Goal: Check status

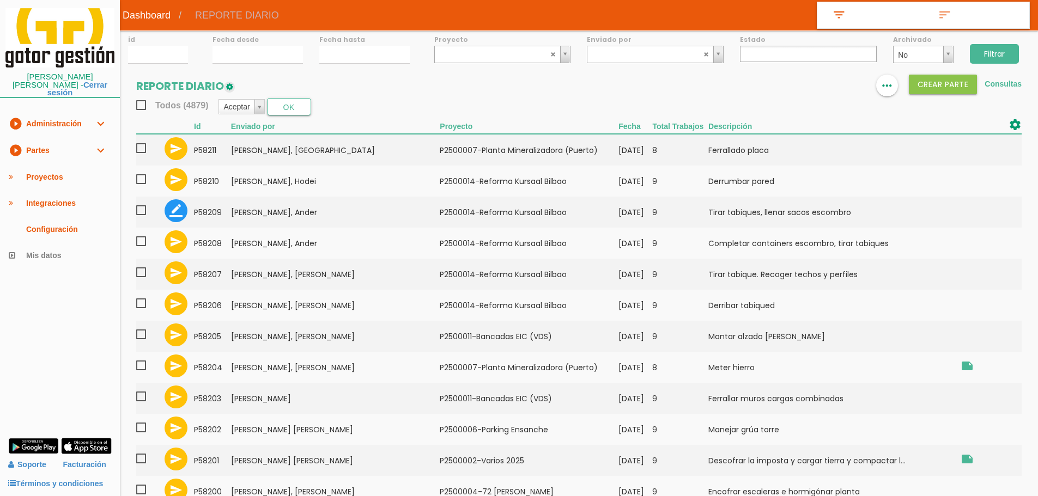
select select
click at [831, 78] on div "format_list_bulleted view_column more_horiz Crear PARTE Consultas" at bounding box center [916, 86] width 211 height 22
click at [824, 80] on img at bounding box center [821, 86] width 13 height 13
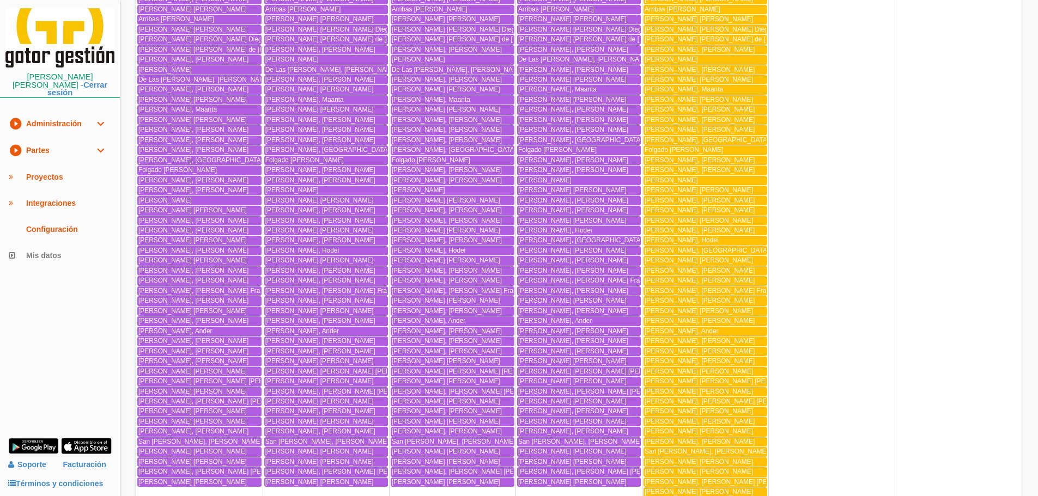
scroll to position [1253, 0]
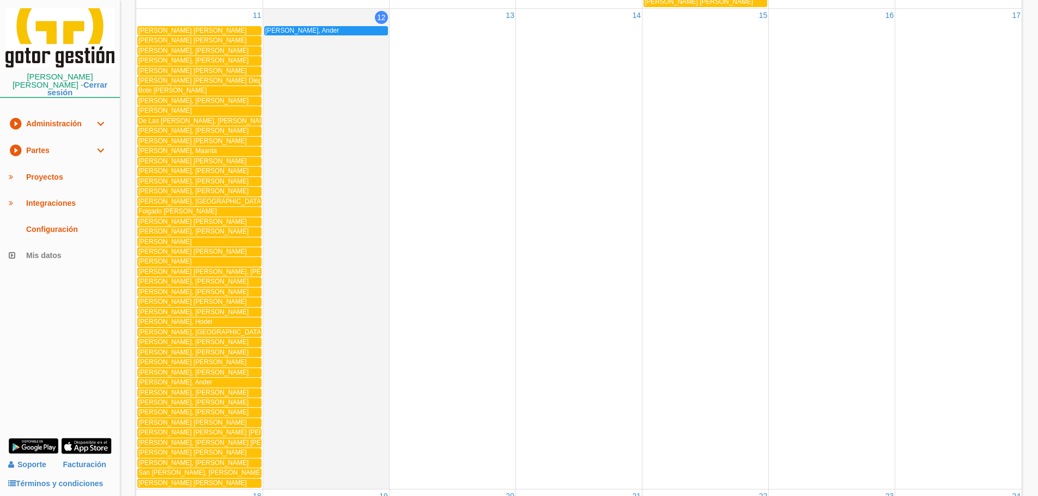
click at [214, 121] on span "De Las [PERSON_NAME], [PERSON_NAME]" at bounding box center [204, 121] width 132 height 8
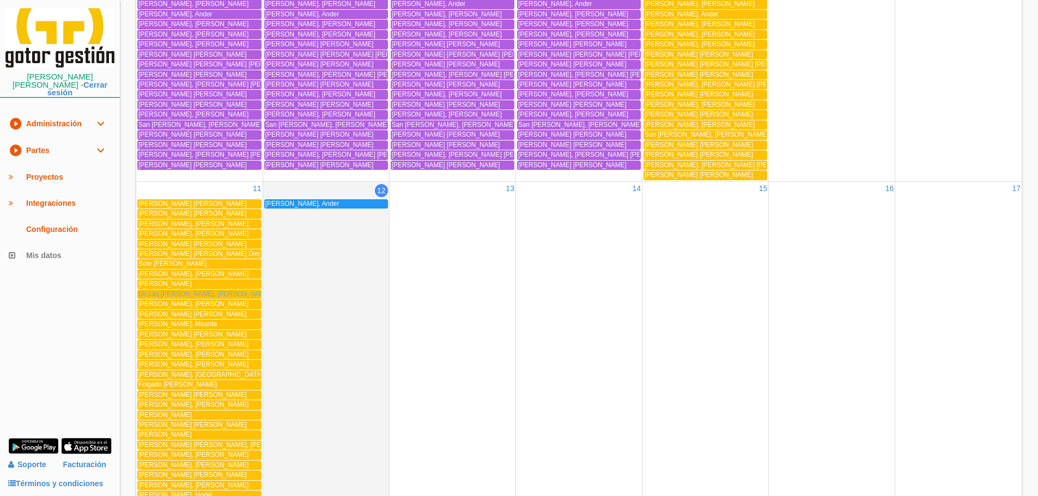
scroll to position [1035, 0]
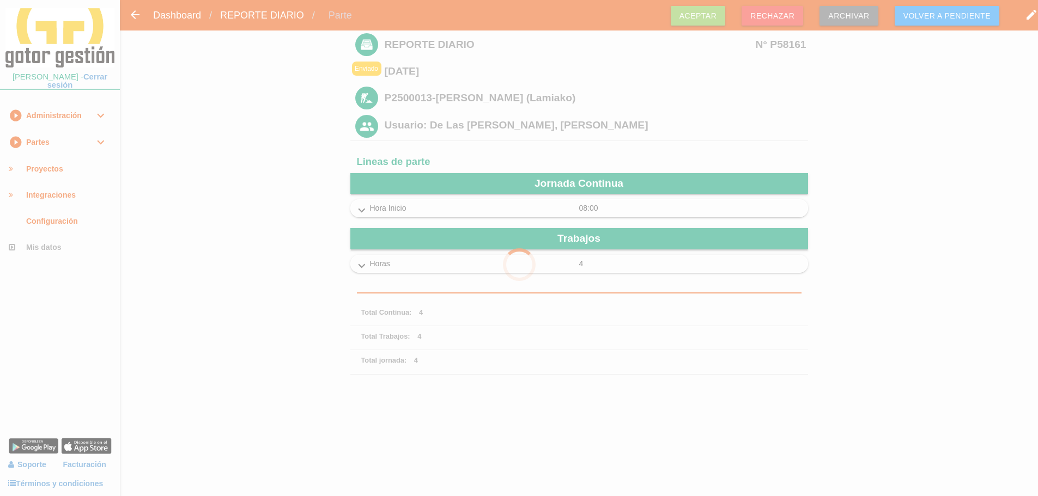
click at [368, 215] on div at bounding box center [519, 248] width 1038 height 496
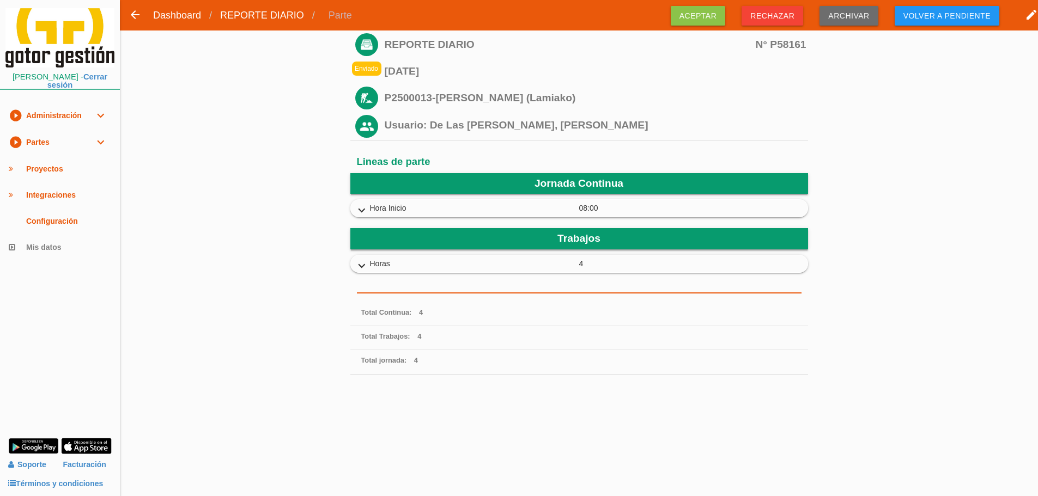
click at [362, 206] on icon "expand_more" at bounding box center [361, 211] width 17 height 14
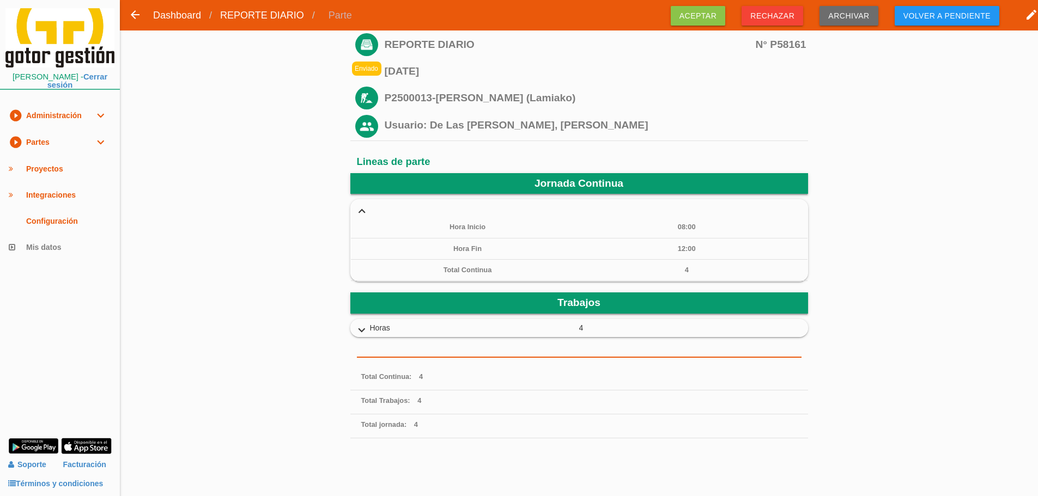
click at [362, 206] on icon "expand_more" at bounding box center [361, 211] width 17 height 14
